Goal: Task Accomplishment & Management: Use online tool/utility

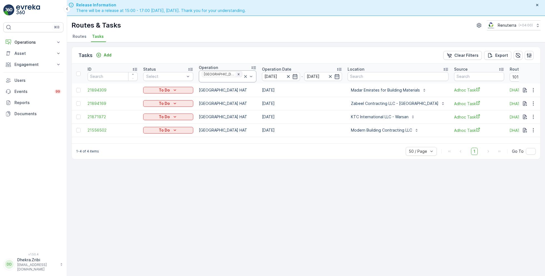
click at [238, 75] on icon "Remove Dubai HAT" at bounding box center [239, 74] width 2 height 2
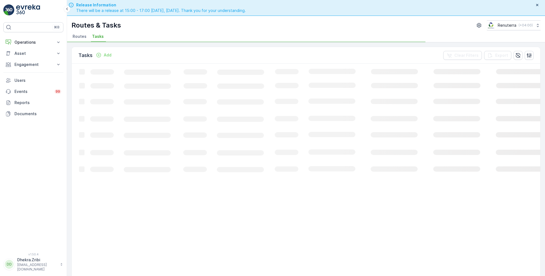
click at [83, 37] on span "Routes" at bounding box center [80, 37] width 14 height 6
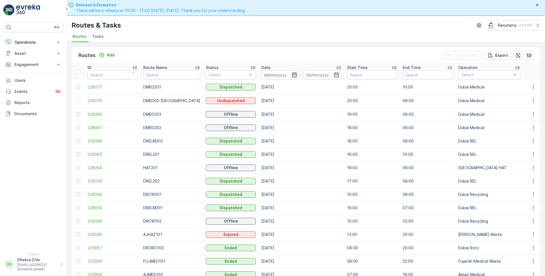
click at [292, 75] on icon "button" at bounding box center [295, 75] width 6 height 6
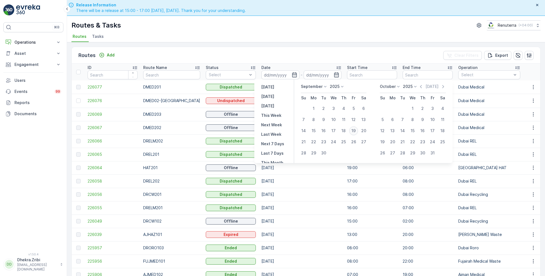
click at [352, 130] on div "19" at bounding box center [353, 130] width 9 height 9
type input "[DATE]"
click at [352, 130] on div "19" at bounding box center [353, 130] width 9 height 9
type input "[DATE]"
click at [277, 41] on ul "Routes Tasks" at bounding box center [304, 37] width 465 height 9
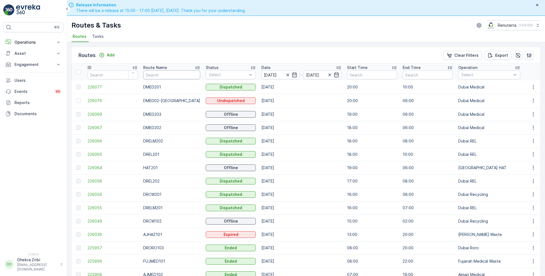
click at [163, 75] on input "text" at bounding box center [171, 74] width 57 height 9
type input "hat"
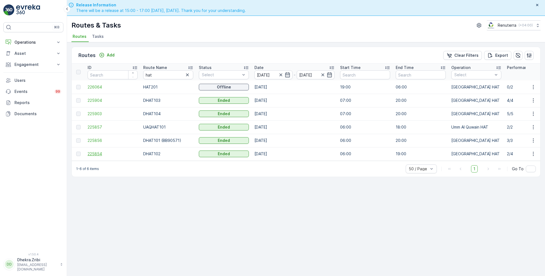
click at [97, 151] on span "225854" at bounding box center [113, 154] width 50 height 6
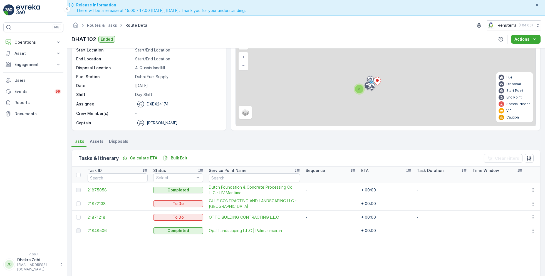
scroll to position [42, 0]
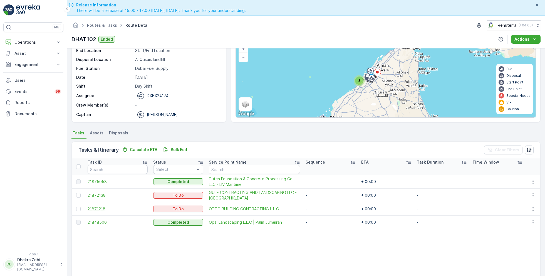
click at [99, 209] on span "21871218" at bounding box center [118, 209] width 60 height 6
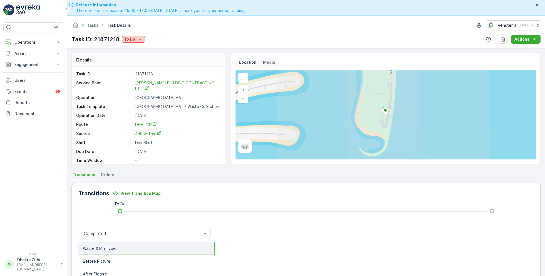
click at [134, 39] on p "To Do" at bounding box center [129, 39] width 11 height 6
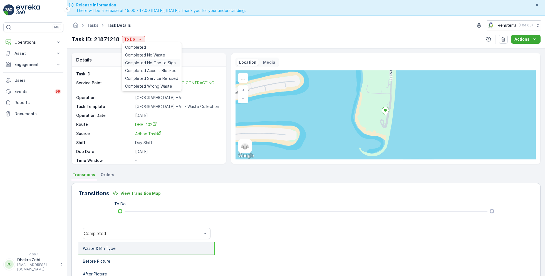
click at [147, 63] on span "Completed No One to Sign" at bounding box center [150, 63] width 51 height 6
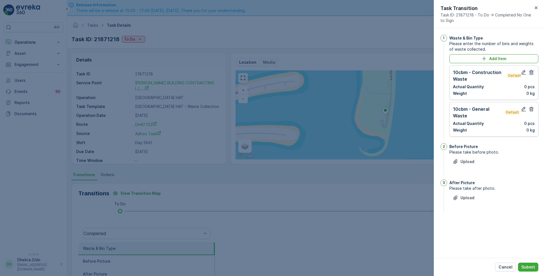
click at [532, 73] on icon "button" at bounding box center [532, 72] width 4 height 5
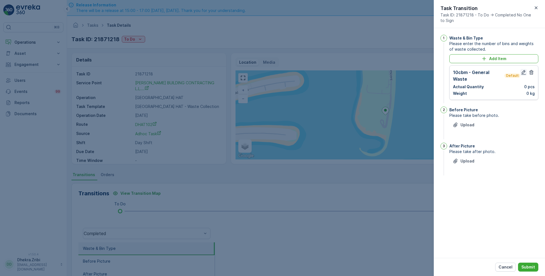
click at [523, 73] on icon "button" at bounding box center [524, 72] width 5 height 5
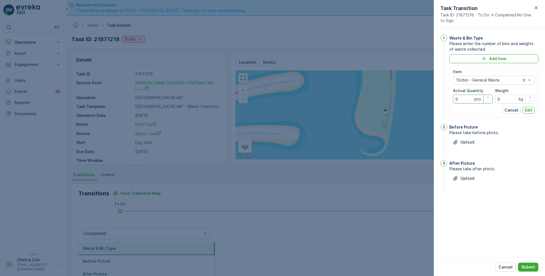
drag, startPoint x: 461, startPoint y: 98, endPoint x: 441, endPoint y: 98, distance: 19.8
click at [441, 98] on div "1 Waste & Bin Type Please enter the number of bins and weights of waste collect…" at bounding box center [490, 78] width 98 height 87
type Quantity "1"
click at [529, 110] on p "Edit" at bounding box center [529, 110] width 8 height 6
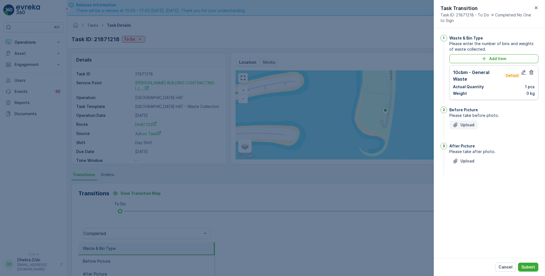
click at [468, 122] on p "Upload" at bounding box center [468, 125] width 14 height 6
click at [464, 122] on p "Upload" at bounding box center [468, 125] width 14 height 6
click at [466, 186] on p "Upload" at bounding box center [468, 189] width 14 height 6
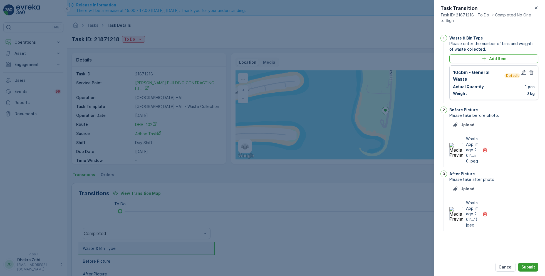
click at [523, 267] on p "Submit" at bounding box center [529, 267] width 14 height 6
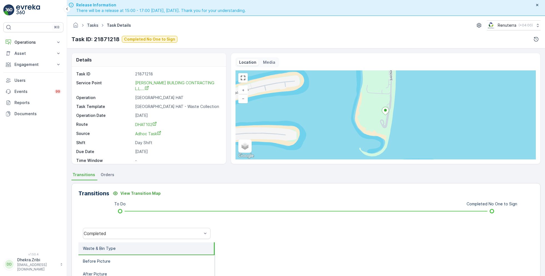
click at [93, 26] on link "Tasks" at bounding box center [92, 25] width 11 height 5
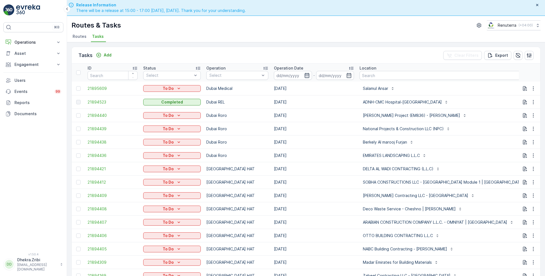
click at [304, 74] on icon "button" at bounding box center [307, 76] width 6 height 6
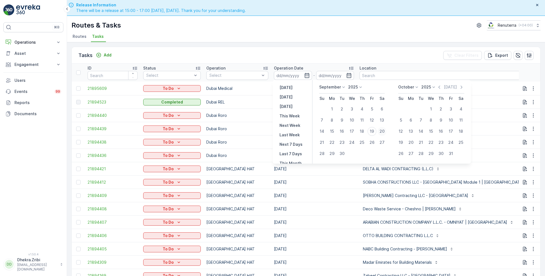
click at [382, 130] on div "20" at bounding box center [382, 131] width 9 height 9
type input "[DATE]"
click at [382, 130] on div "20" at bounding box center [382, 131] width 9 height 9
type input "[DATE]"
click at [332, 40] on ul "Routes Tasks" at bounding box center [304, 37] width 465 height 9
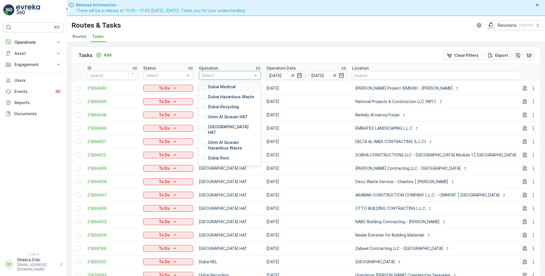
scroll to position [57, 0]
click at [223, 124] on p "[GEOGRAPHIC_DATA] HAT" at bounding box center [233, 129] width 50 height 11
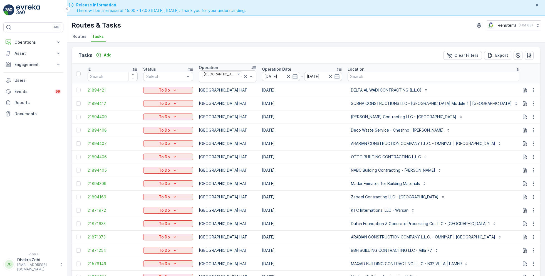
click at [528, 74] on input "text" at bounding box center [553, 76] width 50 height 9
type input "101"
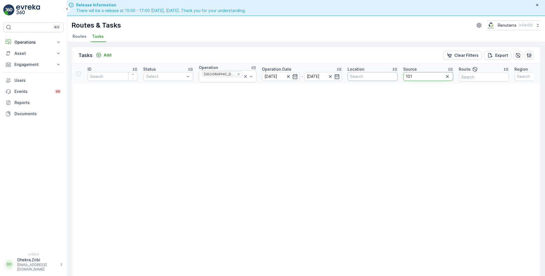
drag, startPoint x: 411, startPoint y: 75, endPoint x: 381, endPoint y: 74, distance: 30.4
click at [381, 74] on tr "ID Status Select Operation [GEOGRAPHIC_DATA] HAT Operation Date [DATE] - [DATE]…" at bounding box center [323, 74] width 503 height 20
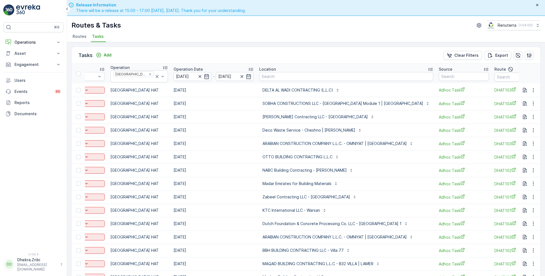
scroll to position [0, 96]
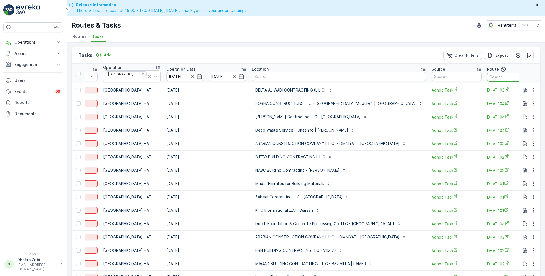
click at [488, 78] on input "text" at bounding box center [513, 77] width 50 height 9
type input "101"
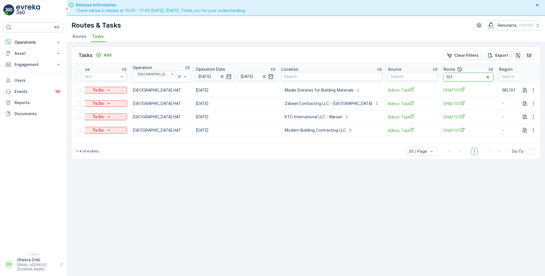
click at [444, 76] on input "101" at bounding box center [469, 77] width 50 height 9
type input "103"
